Goal: Check status

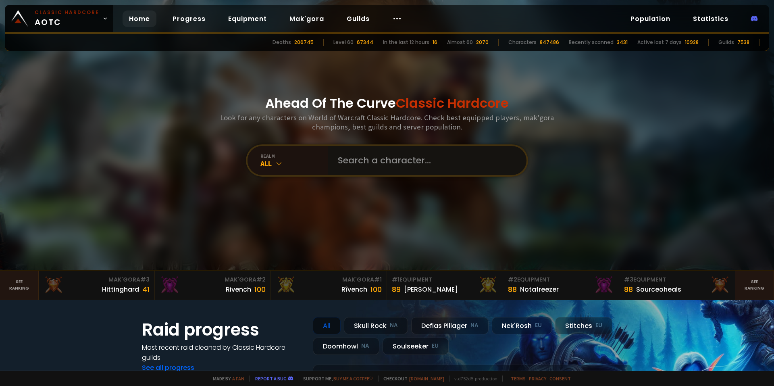
click at [381, 163] on input "text" at bounding box center [425, 160] width 184 height 29
type input "gaarnette"
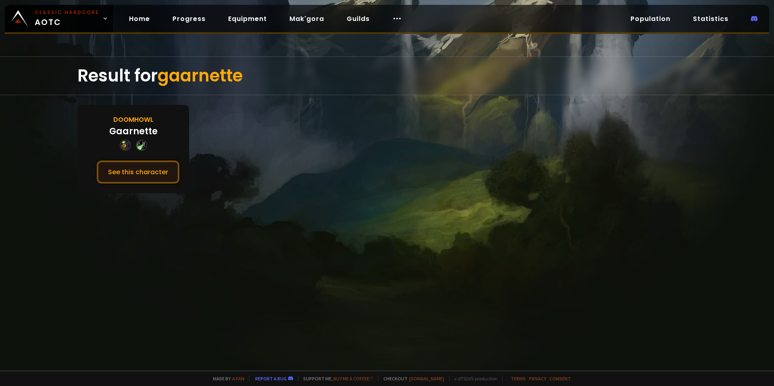
click at [139, 178] on button "See this character" at bounding box center [138, 171] width 83 height 23
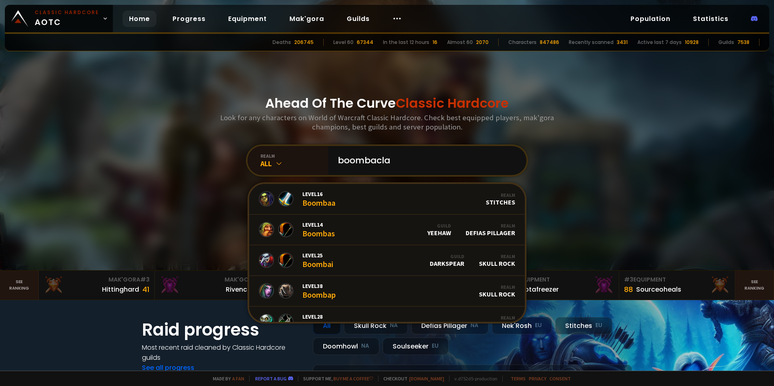
type input "boombaclat"
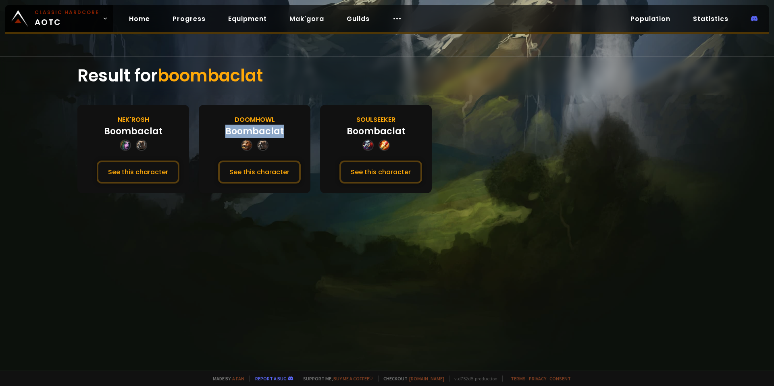
drag, startPoint x: 291, startPoint y: 127, endPoint x: 221, endPoint y: 131, distance: 69.8
click at [221, 131] on div "Doomhowl Boombaclat See this character" at bounding box center [255, 149] width 112 height 88
click at [272, 102] on div "Result for boombaclat Nek'Rosh Boombaclat See this character Doomhowl Boombacla…" at bounding box center [387, 213] width 774 height 314
click at [260, 163] on button "See this character" at bounding box center [259, 171] width 83 height 23
